Goal: Task Accomplishment & Management: Manage account settings

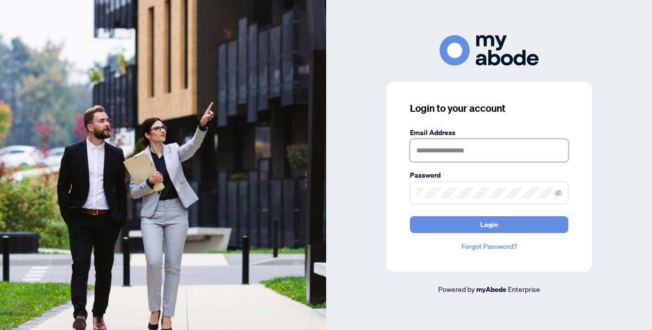
click at [451, 156] on input "text" at bounding box center [489, 150] width 158 height 23
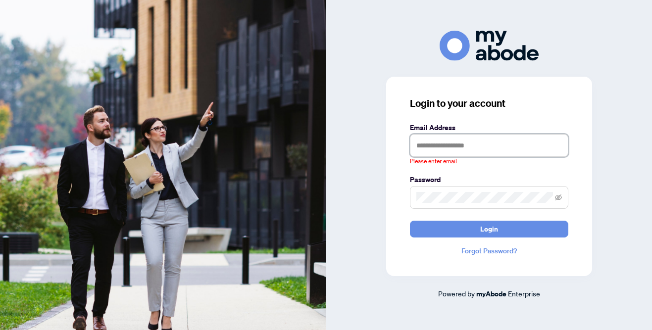
type input "**********"
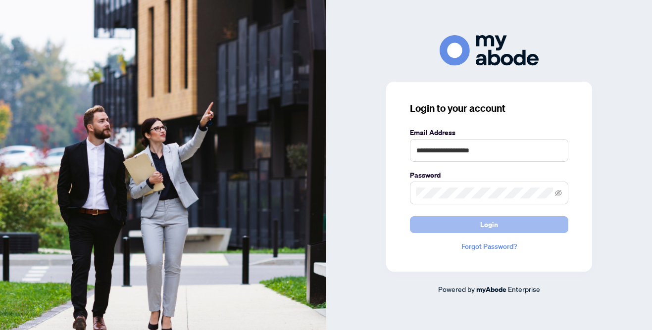
click at [488, 222] on span "Login" at bounding box center [489, 225] width 18 height 16
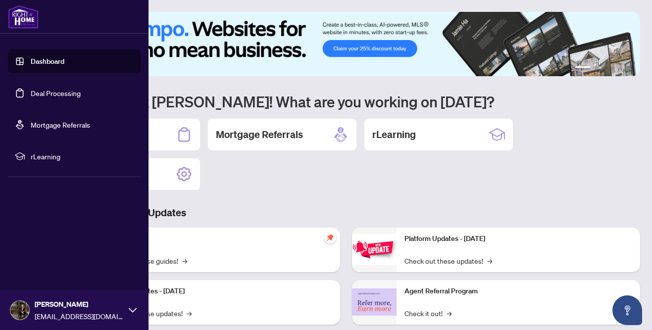
click at [57, 90] on link "Deal Processing" at bounding box center [56, 93] width 50 height 9
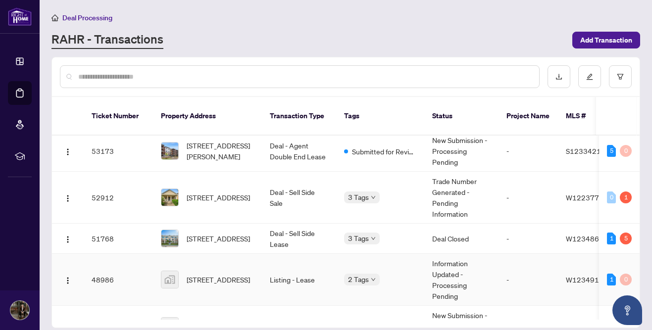
scroll to position [89, 0]
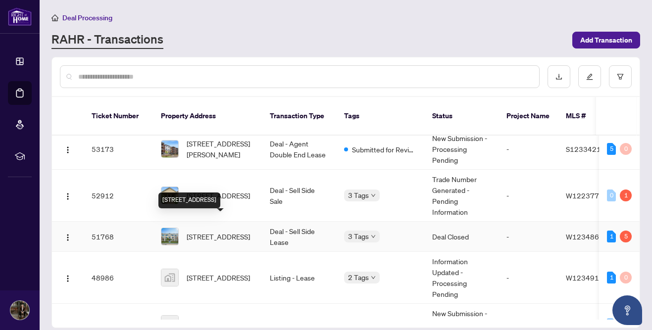
click at [227, 231] on span "[STREET_ADDRESS]" at bounding box center [218, 236] width 63 height 11
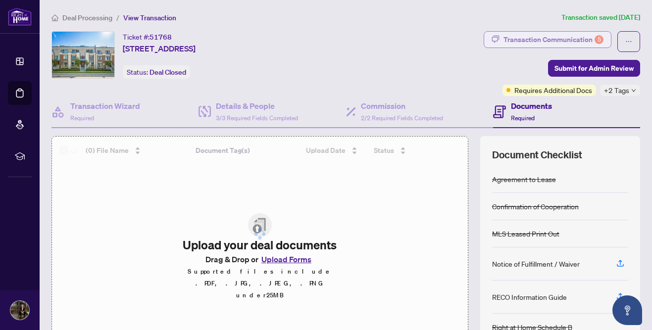
click at [584, 40] on div "Transaction Communication 5" at bounding box center [554, 40] width 100 height 16
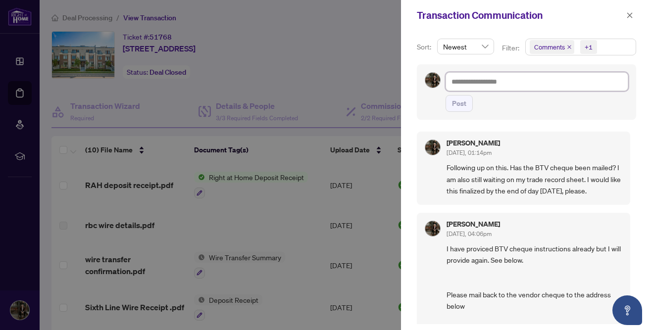
click at [497, 89] on textarea at bounding box center [537, 81] width 183 height 19
